Goal: Transaction & Acquisition: Purchase product/service

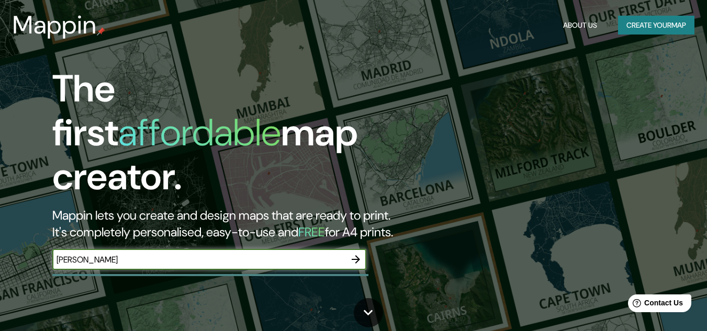
type input "[PERSON_NAME]"
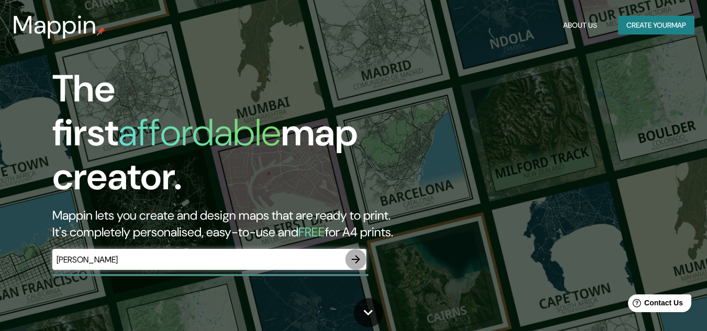
click at [353, 253] on icon "button" at bounding box center [355, 259] width 13 height 13
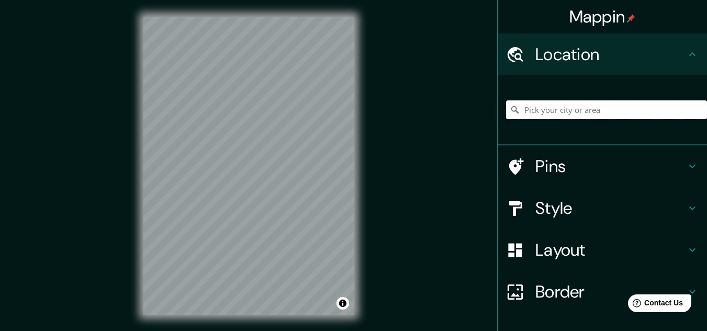
click at [535, 118] on input "Pick your city or area" at bounding box center [606, 109] width 201 height 19
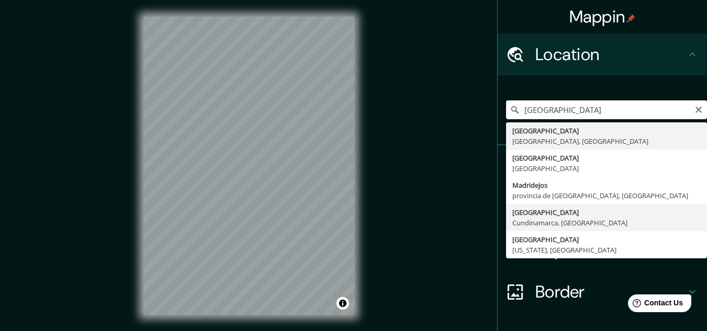
type input "[GEOGRAPHIC_DATA], [GEOGRAPHIC_DATA], [GEOGRAPHIC_DATA]"
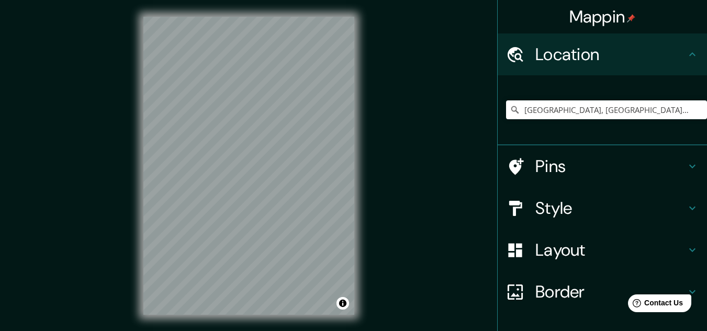
click at [566, 288] on h4 "Border" at bounding box center [610, 291] width 151 height 21
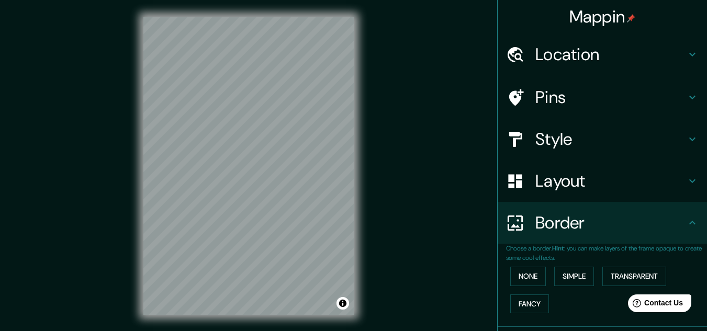
click at [569, 188] on h4 "Layout" at bounding box center [610, 181] width 151 height 21
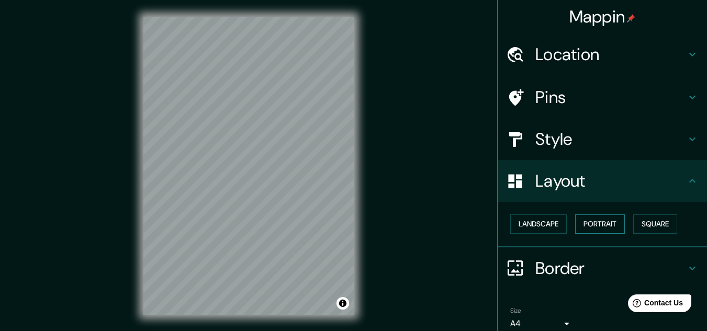
click at [604, 217] on button "Portrait" at bounding box center [600, 223] width 50 height 19
click at [604, 222] on button "Portrait" at bounding box center [600, 223] width 50 height 19
click at [642, 225] on button "Square" at bounding box center [655, 223] width 44 height 19
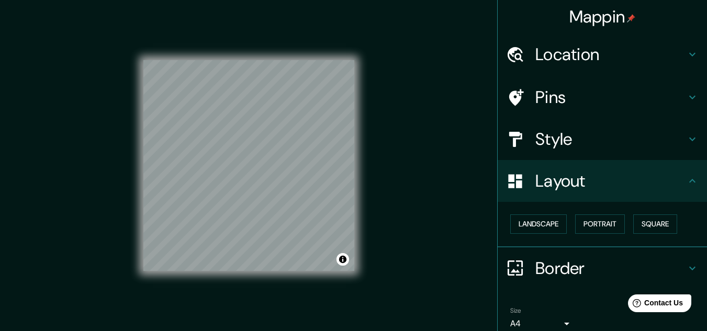
click at [594, 50] on h4 "Location" at bounding box center [610, 54] width 151 height 21
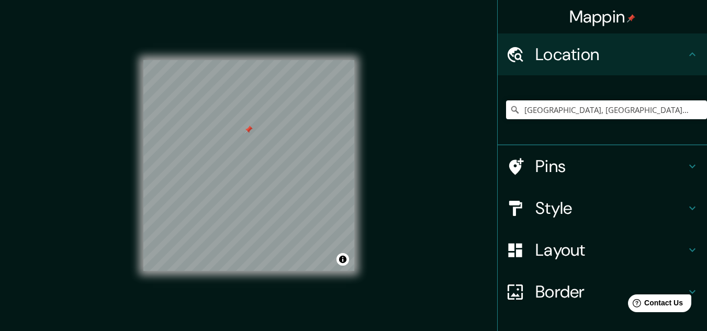
click at [250, 128] on div at bounding box center [248, 130] width 8 height 8
click at [288, 125] on div at bounding box center [285, 122] width 8 height 8
